Goal: Task Accomplishment & Management: Use online tool/utility

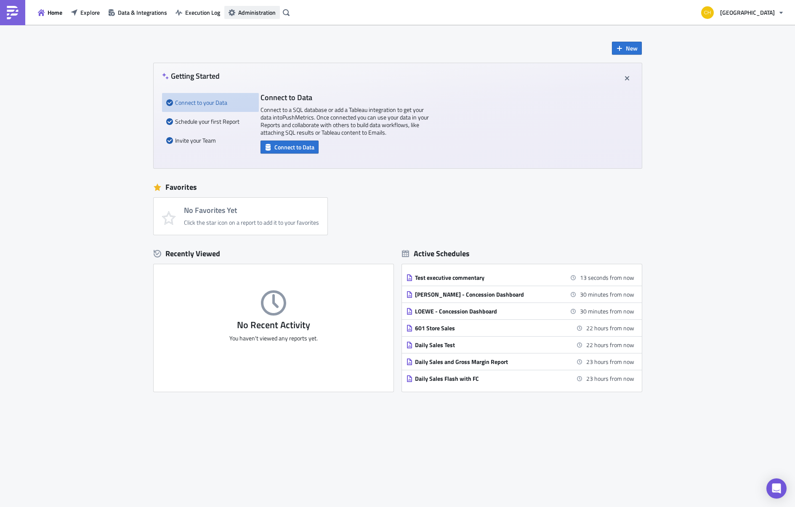
click at [255, 10] on span "Administration" at bounding box center [256, 12] width 37 height 9
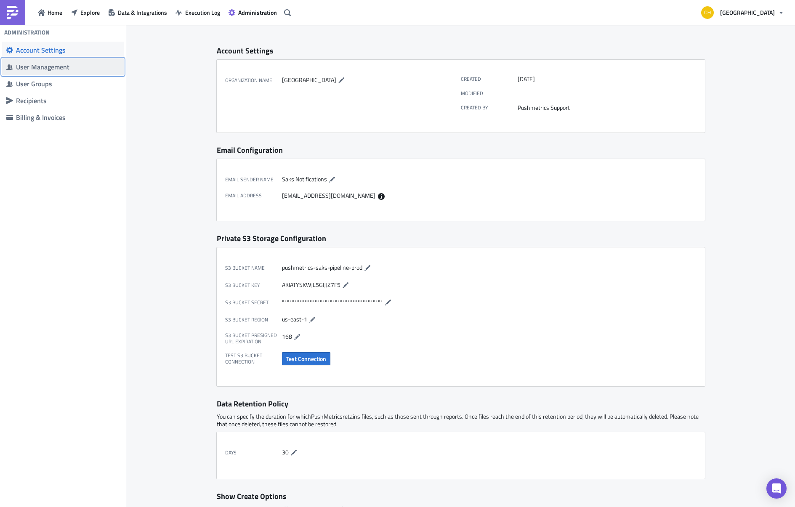
click at [63, 74] on span "User Management" at bounding box center [63, 66] width 122 height 17
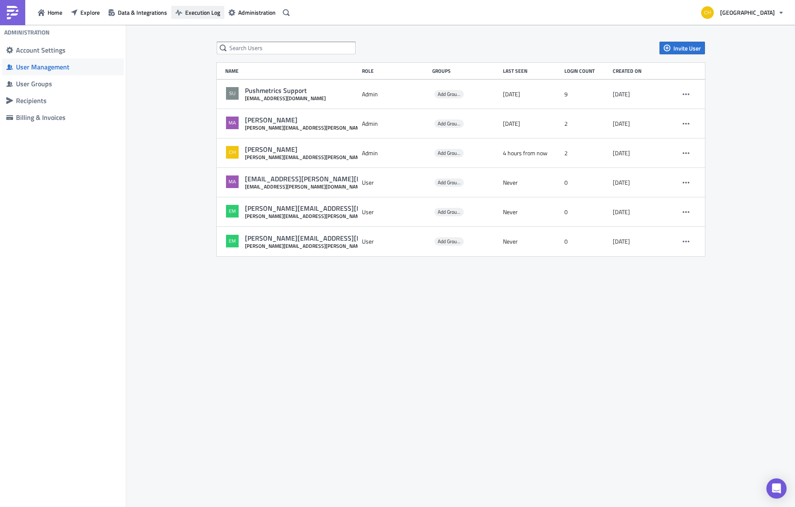
click at [189, 16] on span "Execution Log" at bounding box center [202, 12] width 35 height 9
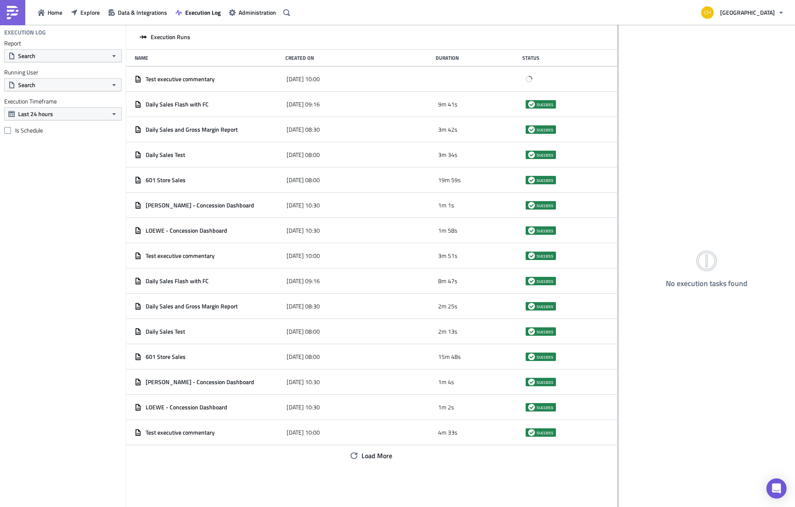
drag, startPoint x: 260, startPoint y: 48, endPoint x: 617, endPoint y: 67, distance: 357.7
click at [617, 67] on div at bounding box center [617, 266] width 1 height 483
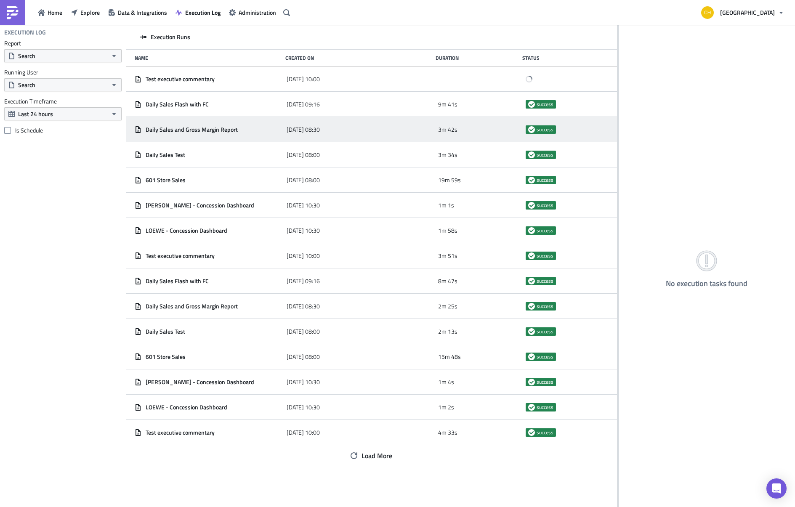
click at [249, 133] on div "Daily Sales and Gross Margin Report" at bounding box center [209, 129] width 148 height 15
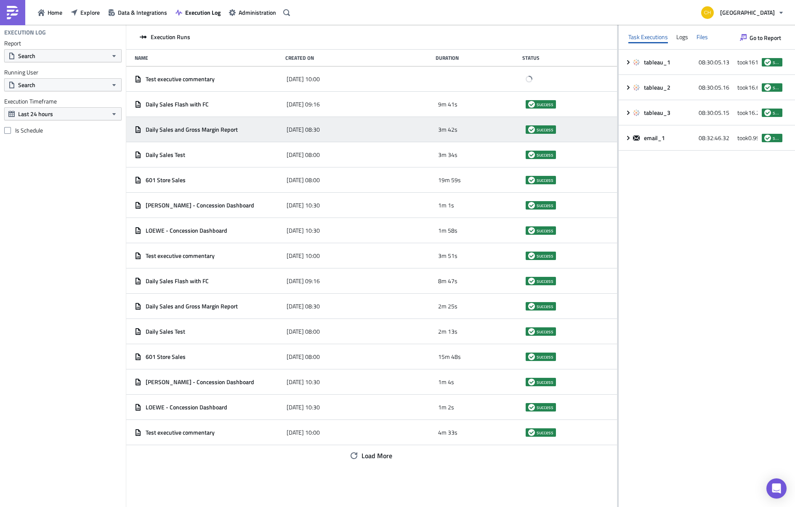
click at [700, 35] on div "Files" at bounding box center [701, 37] width 11 height 13
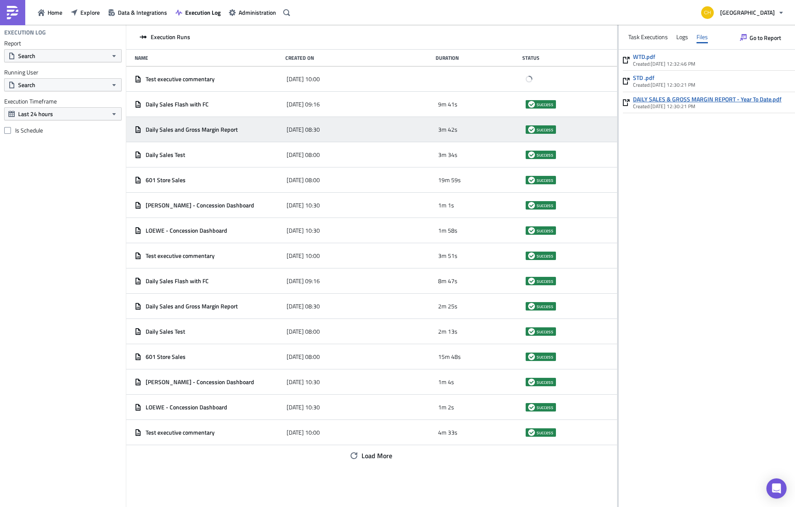
click at [686, 99] on link "DAILY SALES & GROSS MARGIN REPORT - Year To Date.pdf" at bounding box center [707, 99] width 149 height 8
click at [676, 41] on div "Logs" at bounding box center [682, 37] width 12 height 13
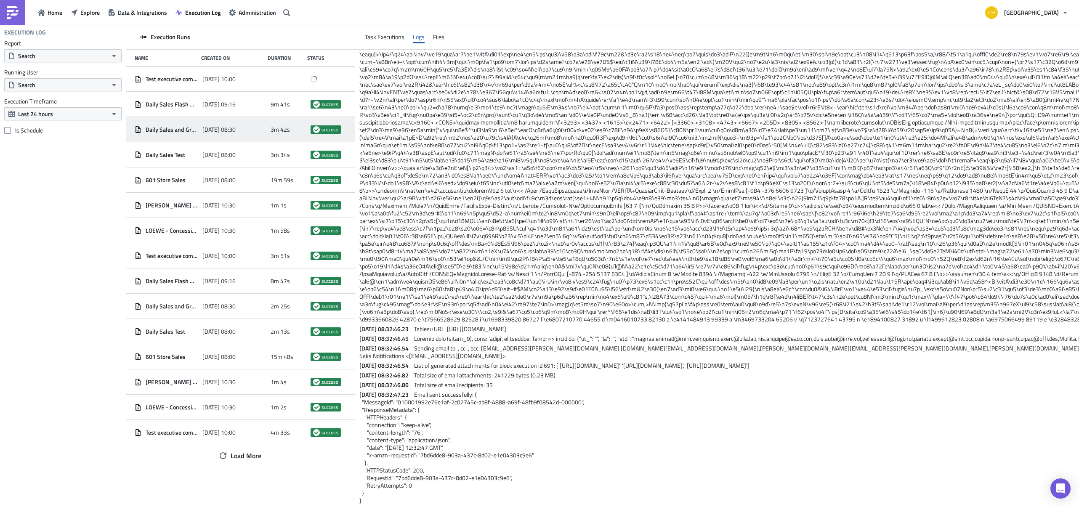
scroll to position [1847, 0]
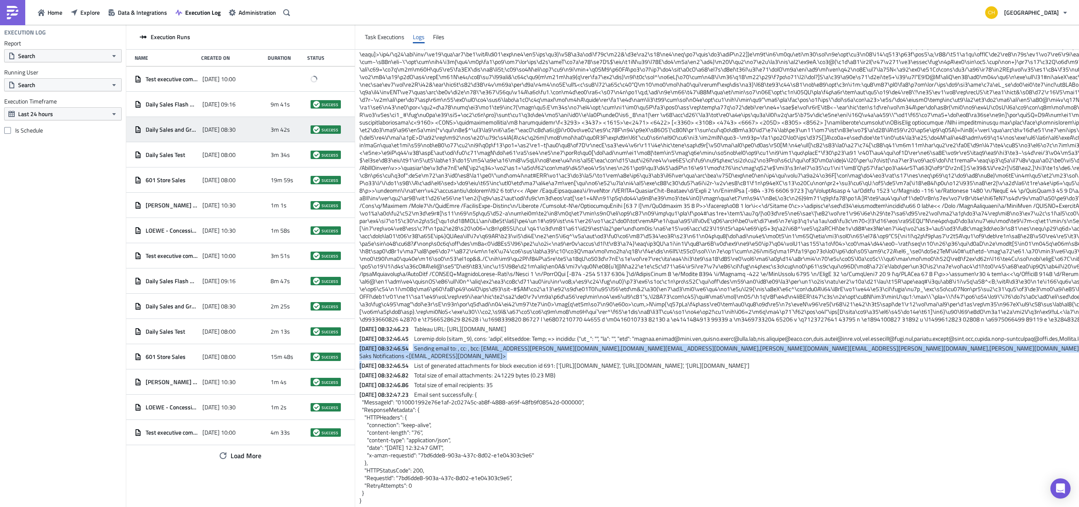
drag, startPoint x: 358, startPoint y: 350, endPoint x: 361, endPoint y: 357, distance: 7.7
click at [362, 361] on span "[DATE] 08:32:46.54" at bounding box center [385, 365] width 53 height 9
drag, startPoint x: 358, startPoint y: 350, endPoint x: 358, endPoint y: 356, distance: 6.4
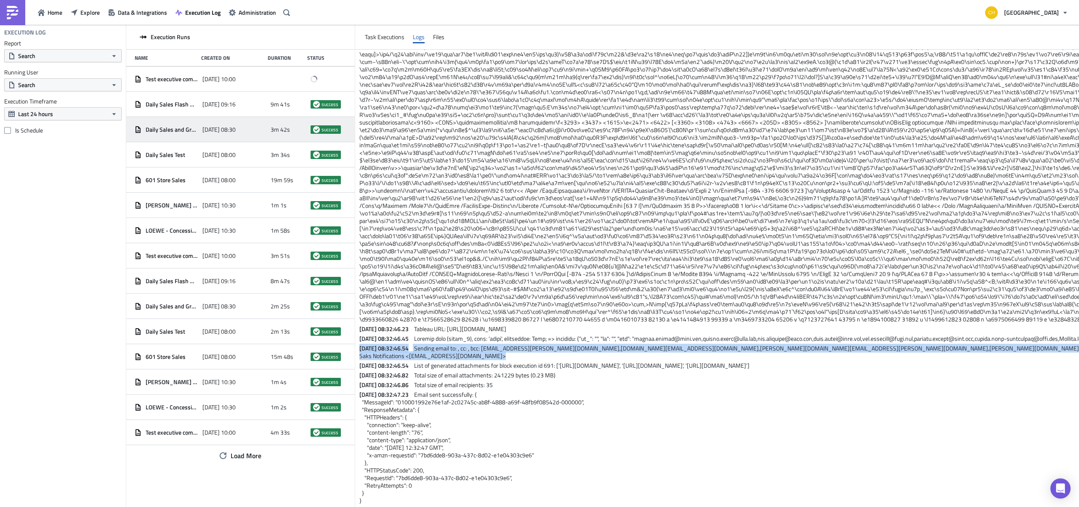
copy p "[DATE] 08:32:46.54 Sending email to: , cc: , bcc: [EMAIL_ADDRESS][PERSON_NAME][…"
click at [206, 13] on span "Execution Log" at bounding box center [202, 12] width 35 height 9
click at [45, 14] on button "Home" at bounding box center [50, 12] width 33 height 13
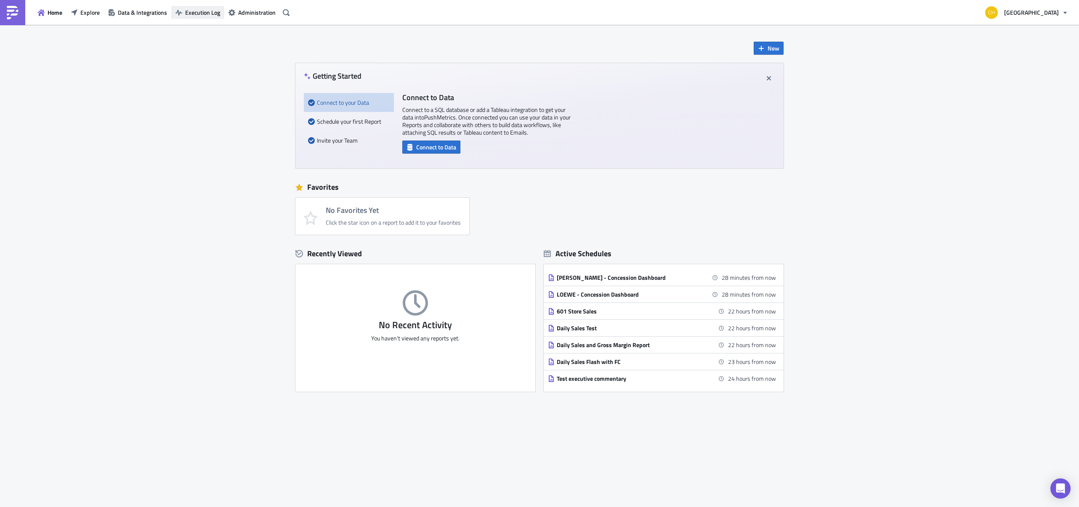
click at [204, 11] on span "Execution Log" at bounding box center [202, 12] width 35 height 9
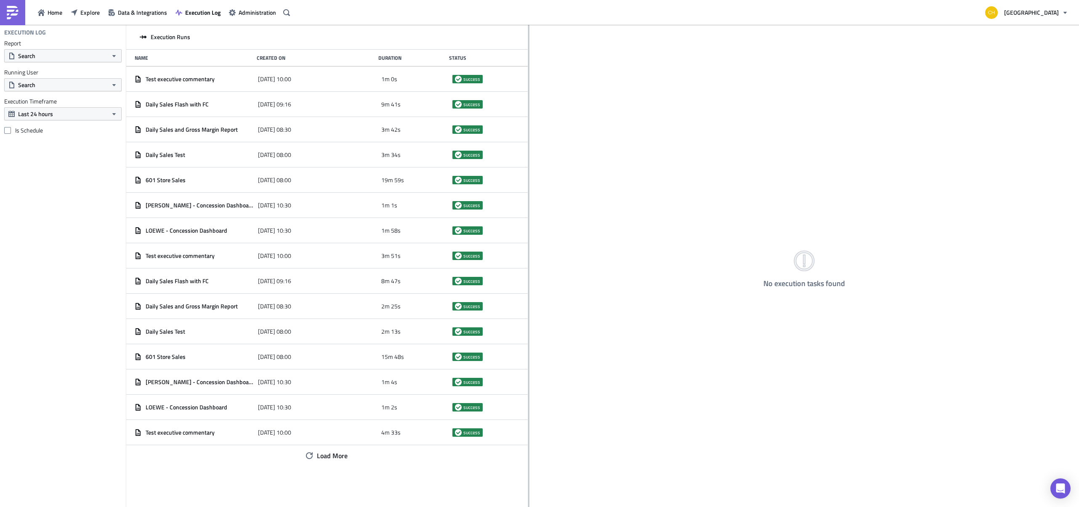
drag, startPoint x: 317, startPoint y: 51, endPoint x: 528, endPoint y: 50, distance: 210.8
click at [528, 50] on div at bounding box center [528, 266] width 1 height 483
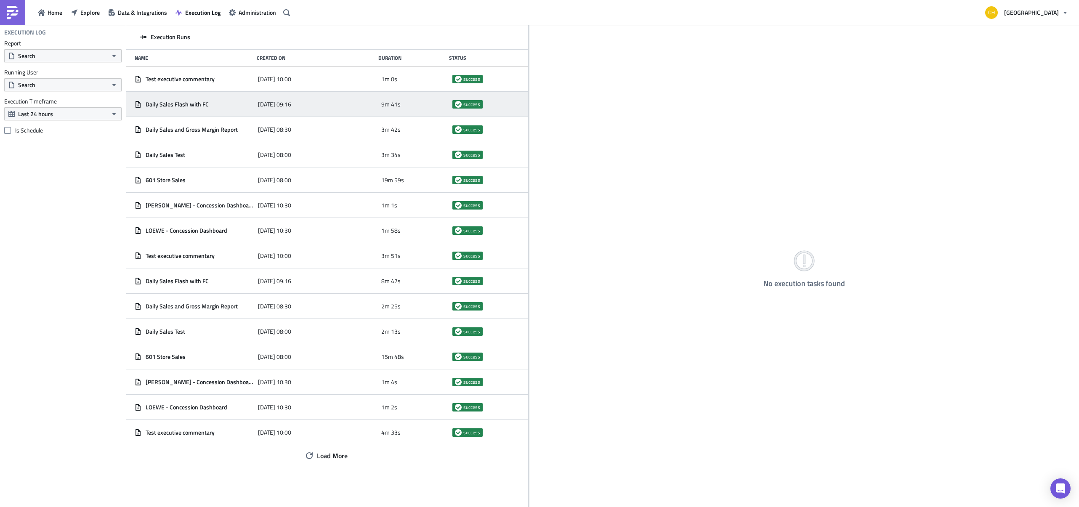
click at [243, 109] on div "Daily Sales Flash with FC" at bounding box center [194, 104] width 119 height 15
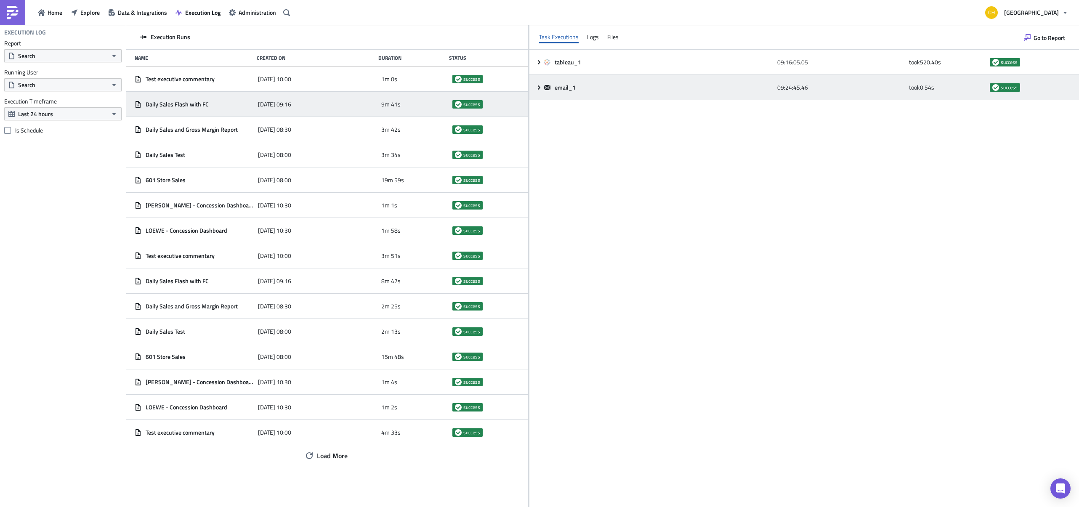
click at [535, 85] on div "email_1 09:24:45.46 took 0.54 s success" at bounding box center [803, 87] width 549 height 25
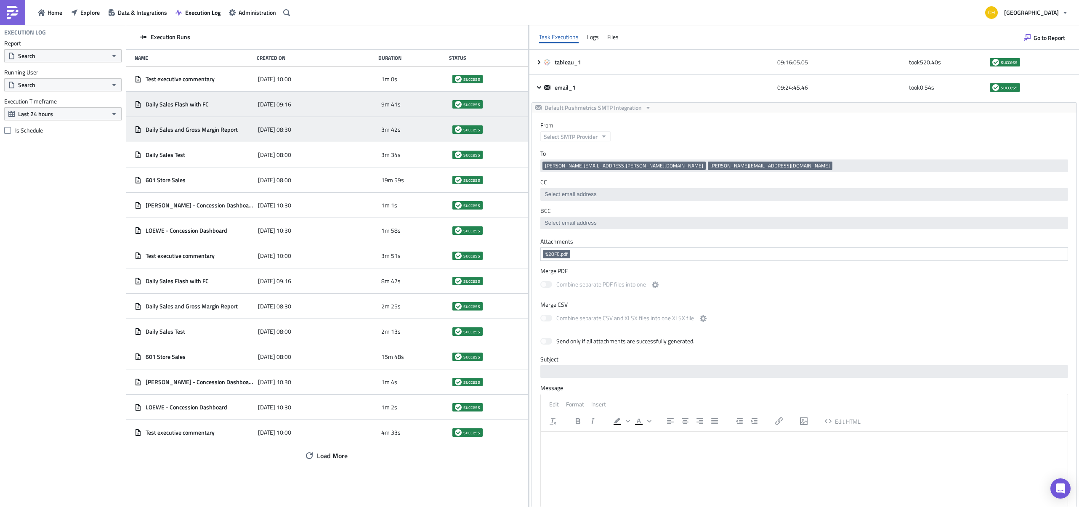
click at [180, 132] on span "Daily Sales and Gross Margin Report" at bounding box center [192, 130] width 92 height 8
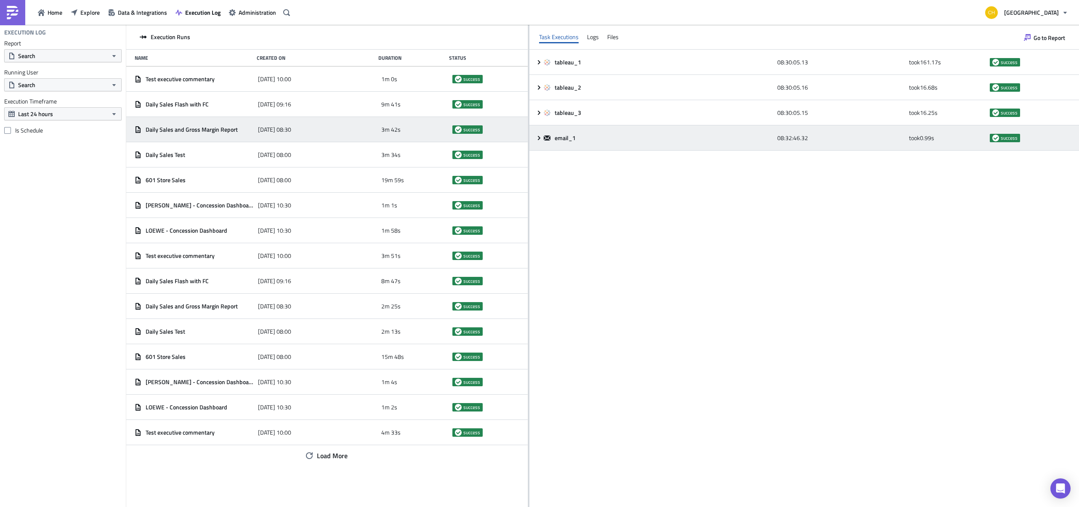
click at [535, 137] on div "email_1 08:32:46.32 took 0.99 s success" at bounding box center [803, 137] width 549 height 25
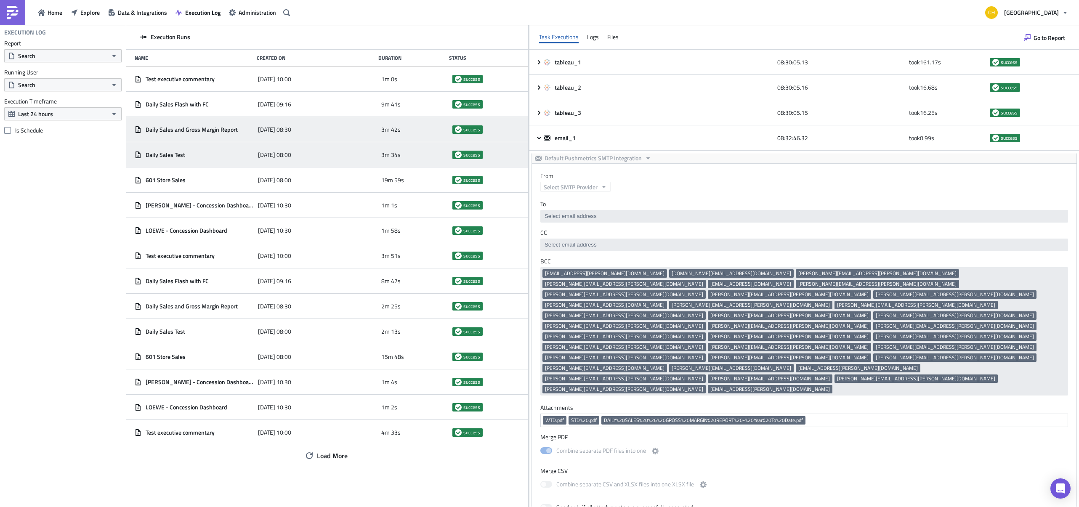
click at [213, 162] on div "Daily Sales Test" at bounding box center [194, 154] width 119 height 15
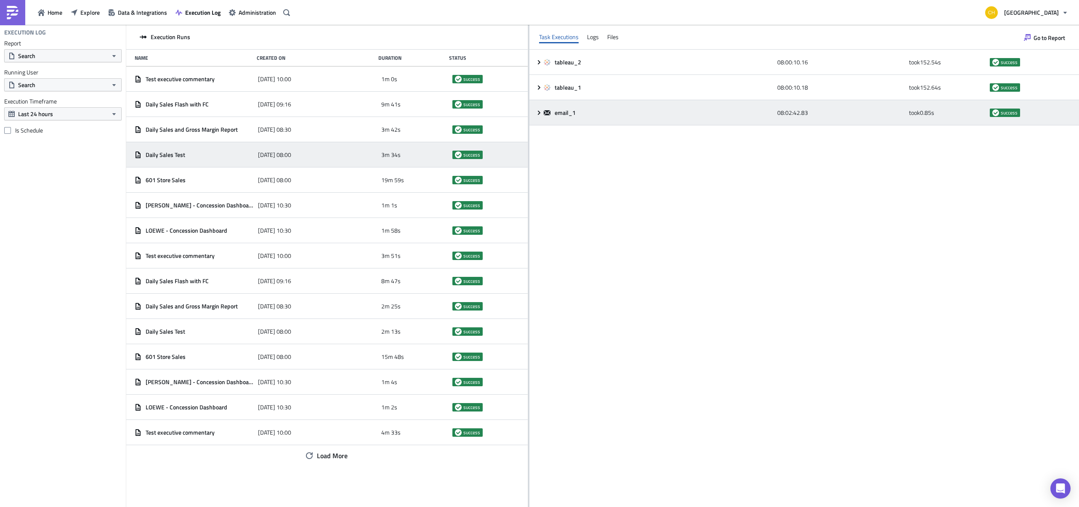
click at [541, 114] on icon at bounding box center [539, 112] width 7 height 7
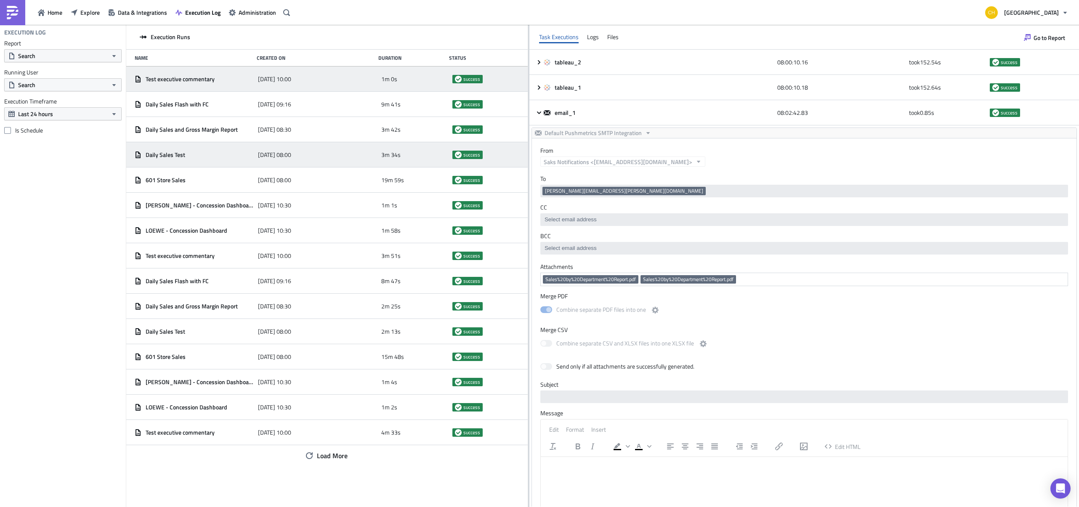
click at [194, 82] on span "Test executive commentary" at bounding box center [180, 79] width 69 height 8
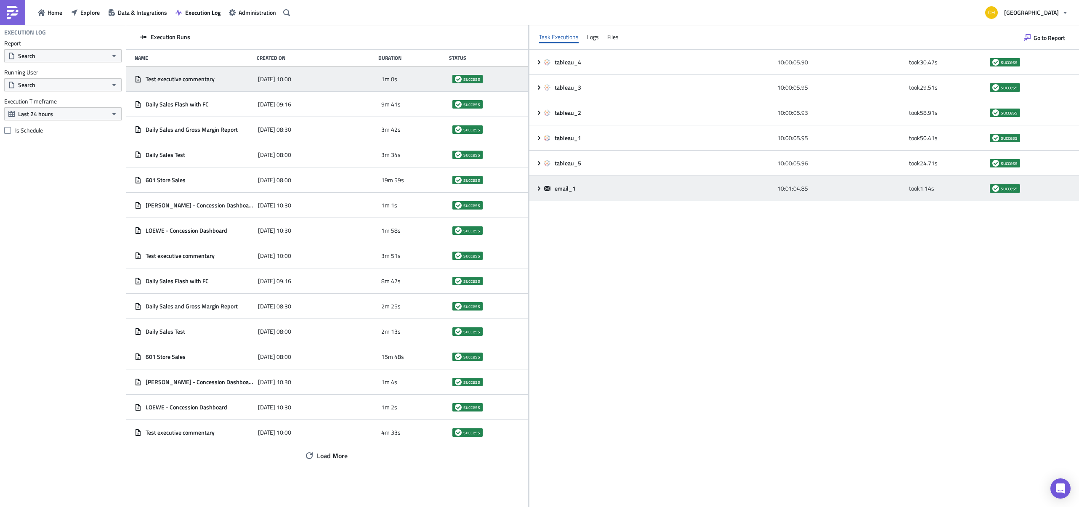
click at [541, 189] on icon at bounding box center [539, 188] width 7 height 7
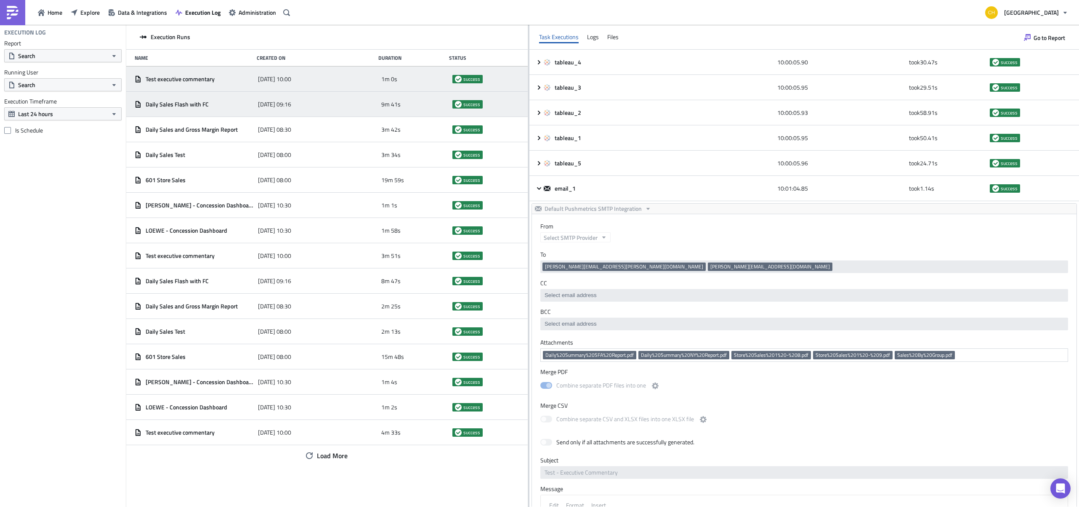
click at [214, 105] on div "Daily Sales Flash with FC" at bounding box center [194, 105] width 119 height 8
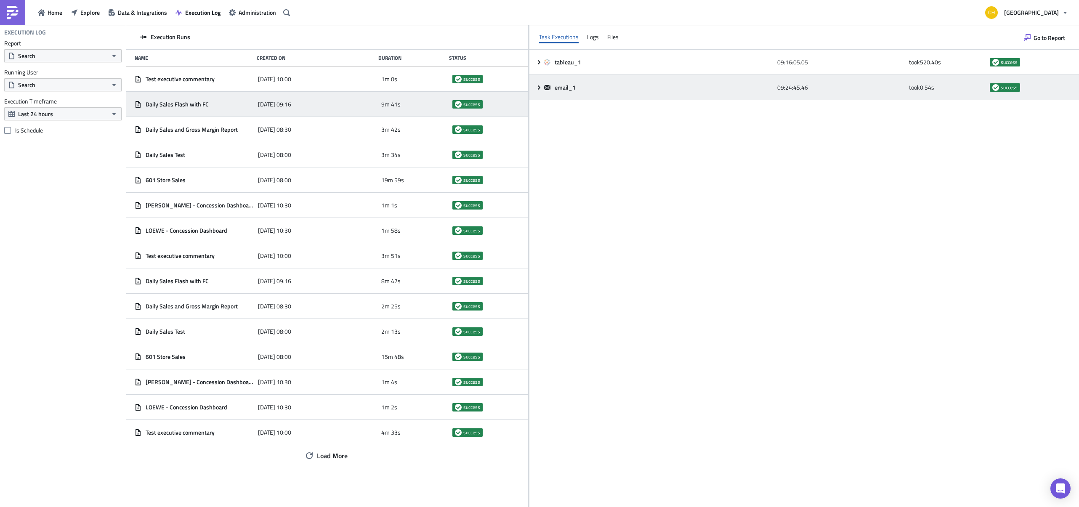
click at [536, 89] on icon at bounding box center [539, 87] width 7 height 7
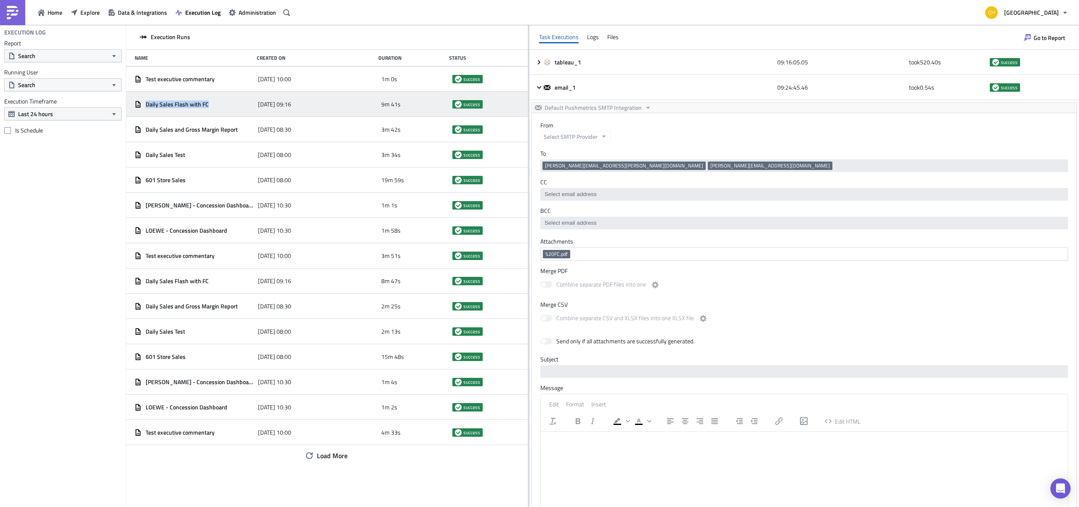
drag, startPoint x: 226, startPoint y: 106, endPoint x: 146, endPoint y: 105, distance: 80.4
click at [146, 105] on div "Daily Sales Flash with FC" at bounding box center [194, 105] width 119 height 8
copy span "Daily Sales Flash with FC"
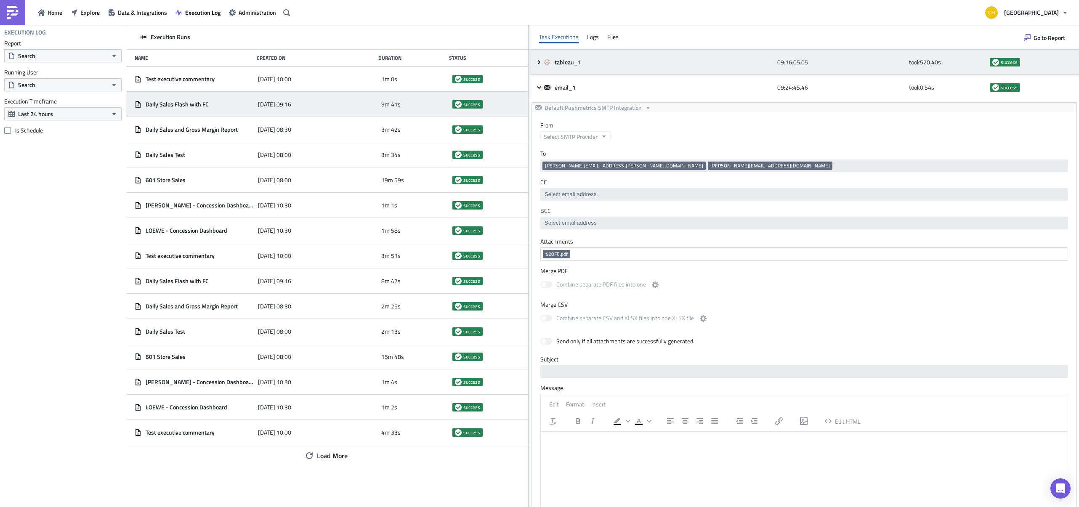
click at [592, 53] on div "tableau_1 09:16:05.05 took 520.40 s success" at bounding box center [803, 62] width 549 height 25
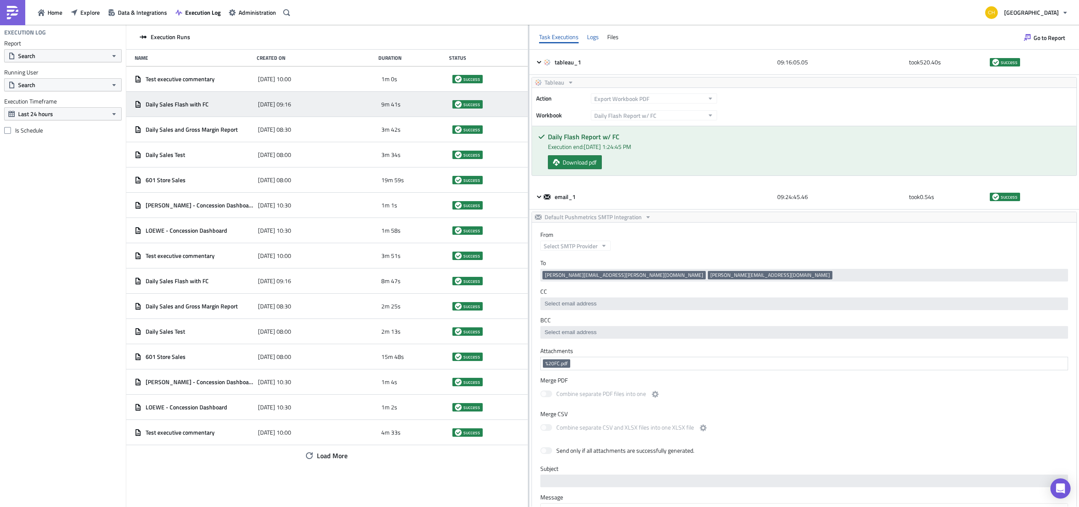
click at [594, 38] on div "Logs" at bounding box center [593, 37] width 12 height 13
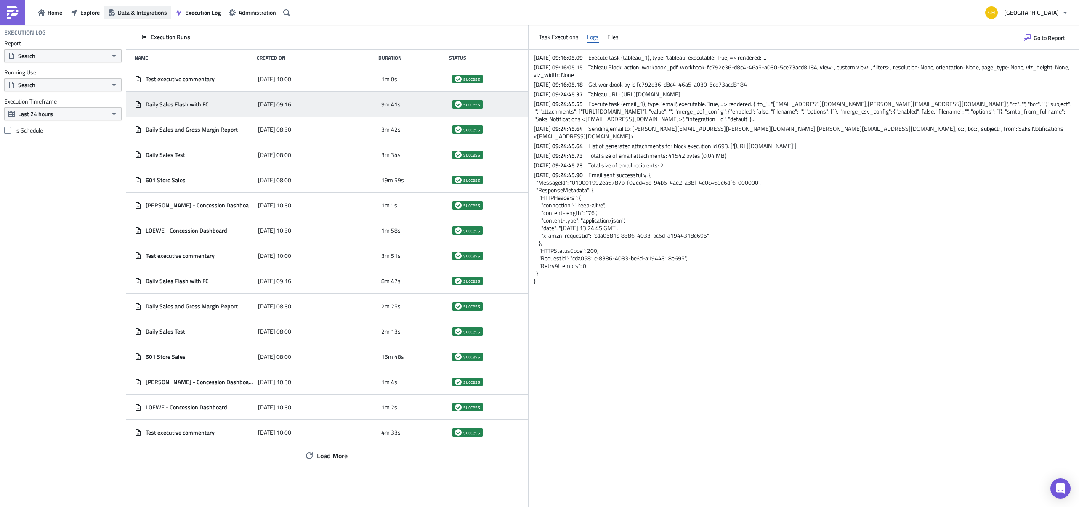
click at [138, 7] on button "Data & Integrations" at bounding box center [137, 12] width 67 height 13
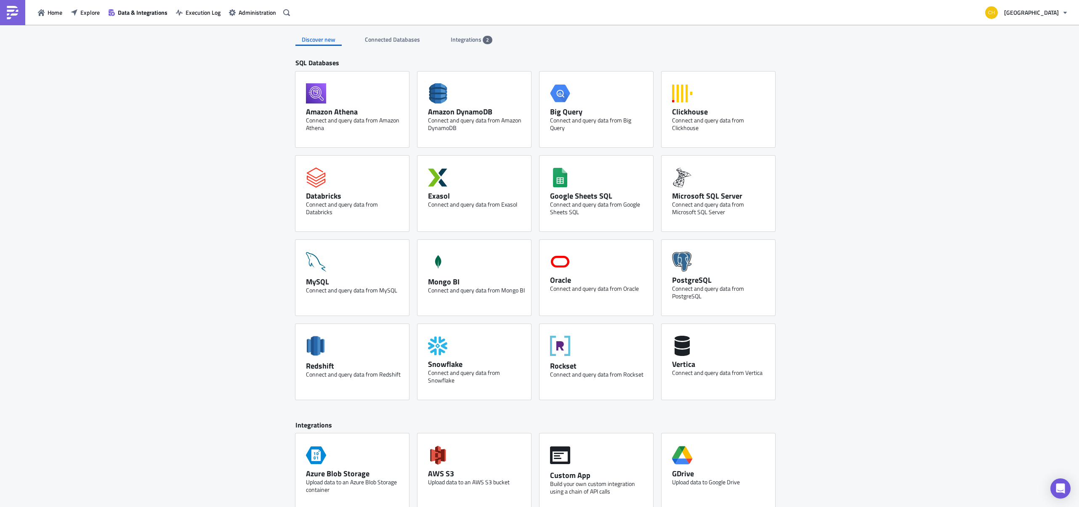
click at [461, 42] on span "Integrations" at bounding box center [467, 39] width 32 height 9
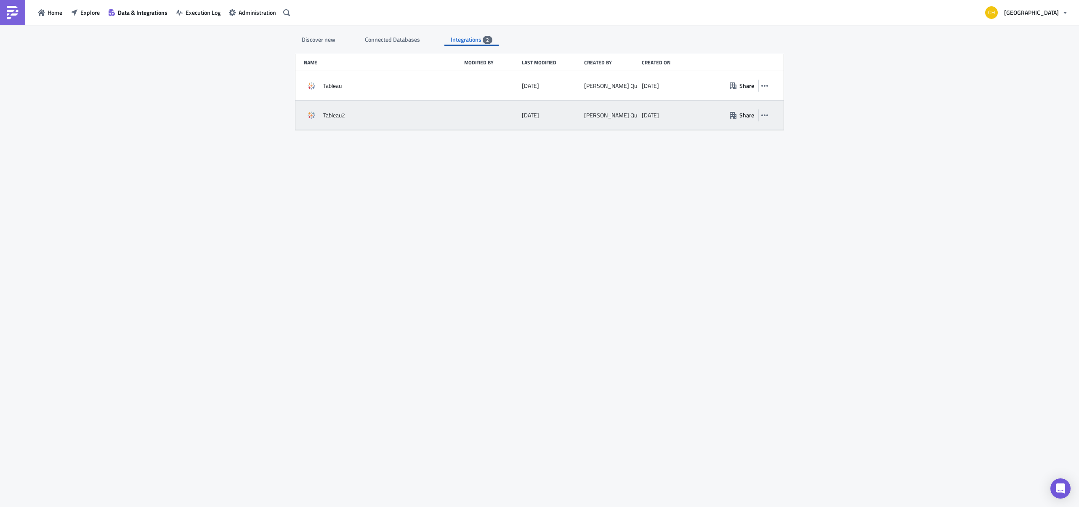
click at [432, 113] on div "Tableau2" at bounding box center [382, 115] width 156 height 15
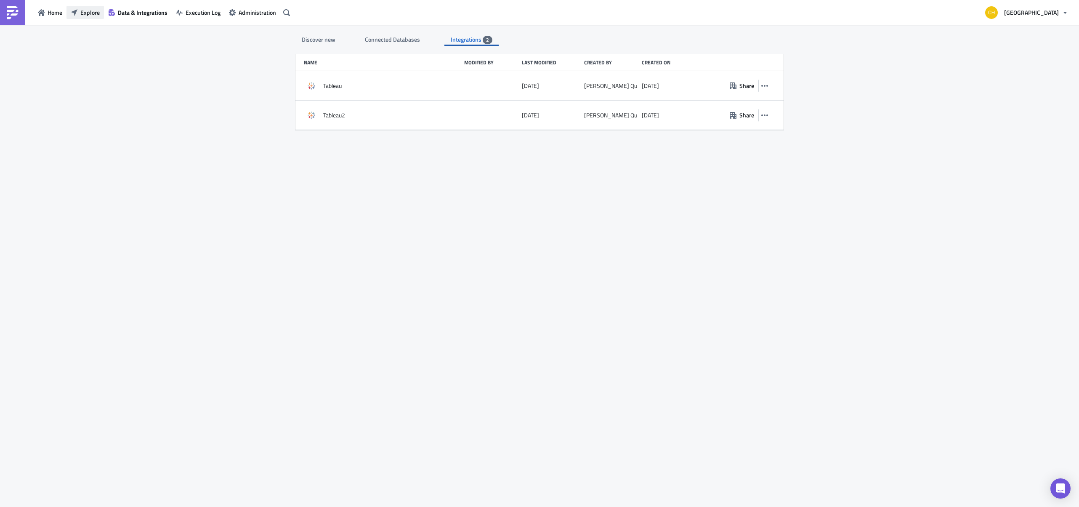
click at [72, 15] on icon "button" at bounding box center [74, 12] width 7 height 7
